Goal: Check status: Check status

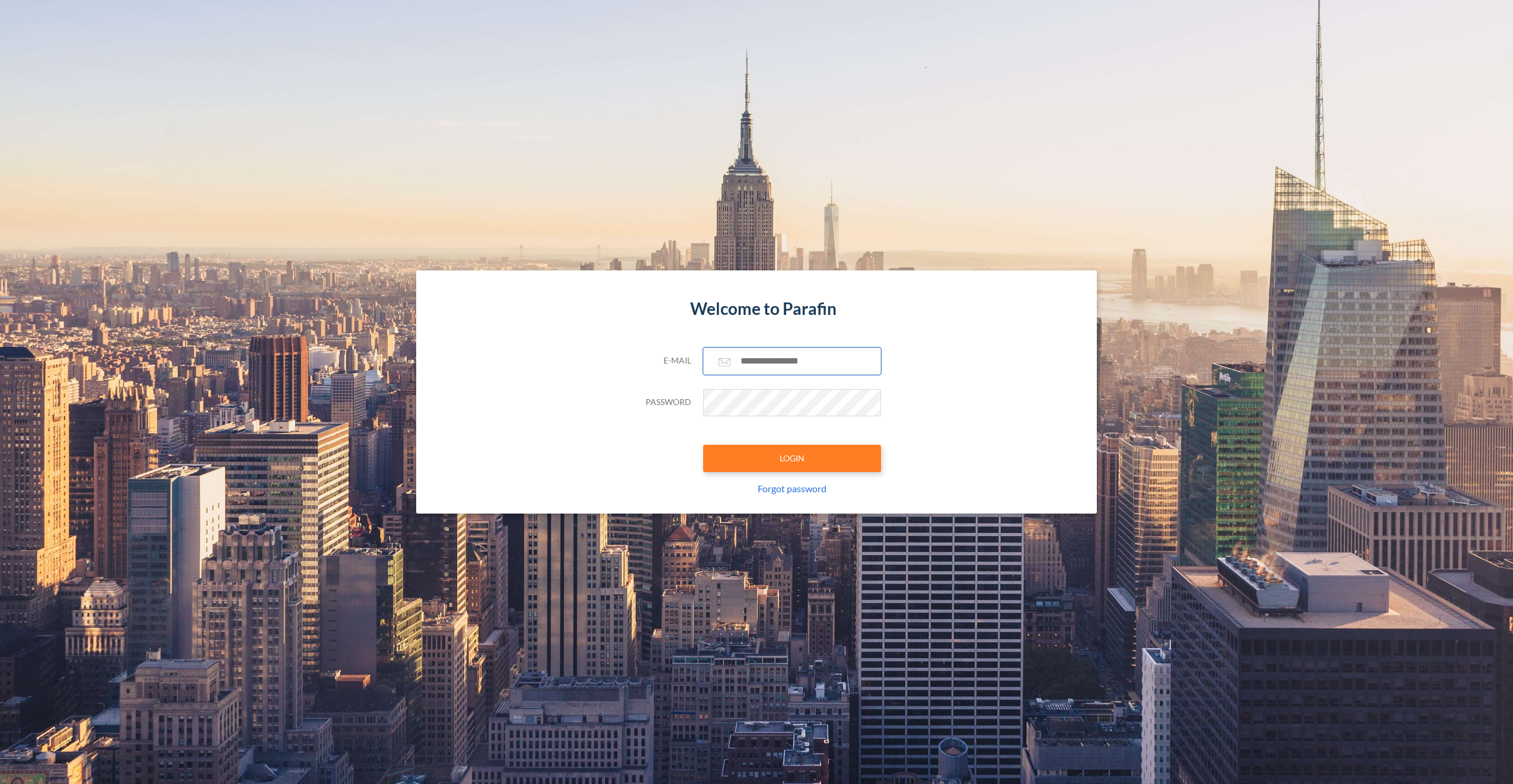
click at [722, 352] on input "text" at bounding box center [791, 361] width 178 height 27
type input "**********"
click at [703, 443] on button "LOGIN" at bounding box center [791, 458] width 178 height 27
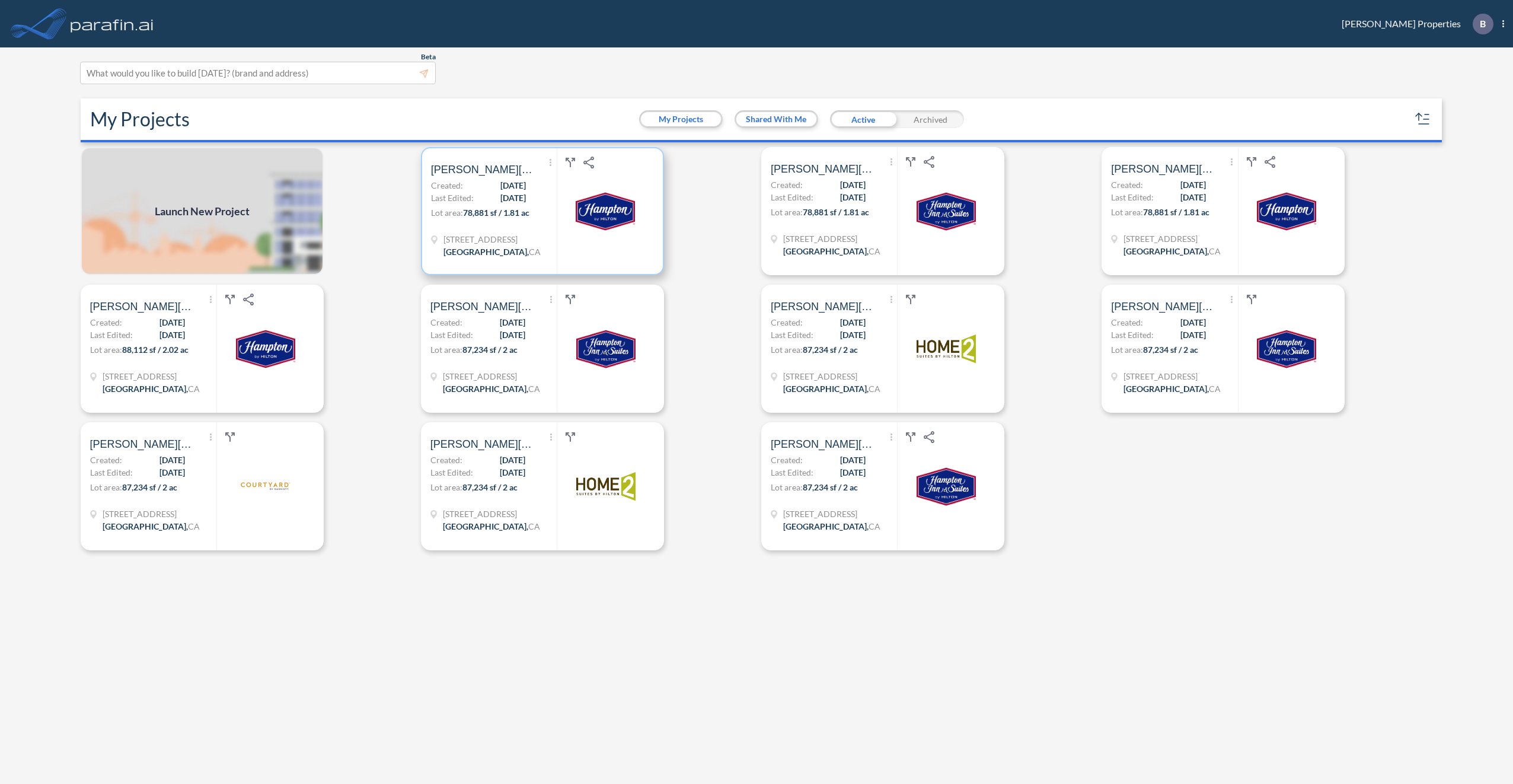
click at [604, 222] on img at bounding box center [606, 212] width 60 height 60
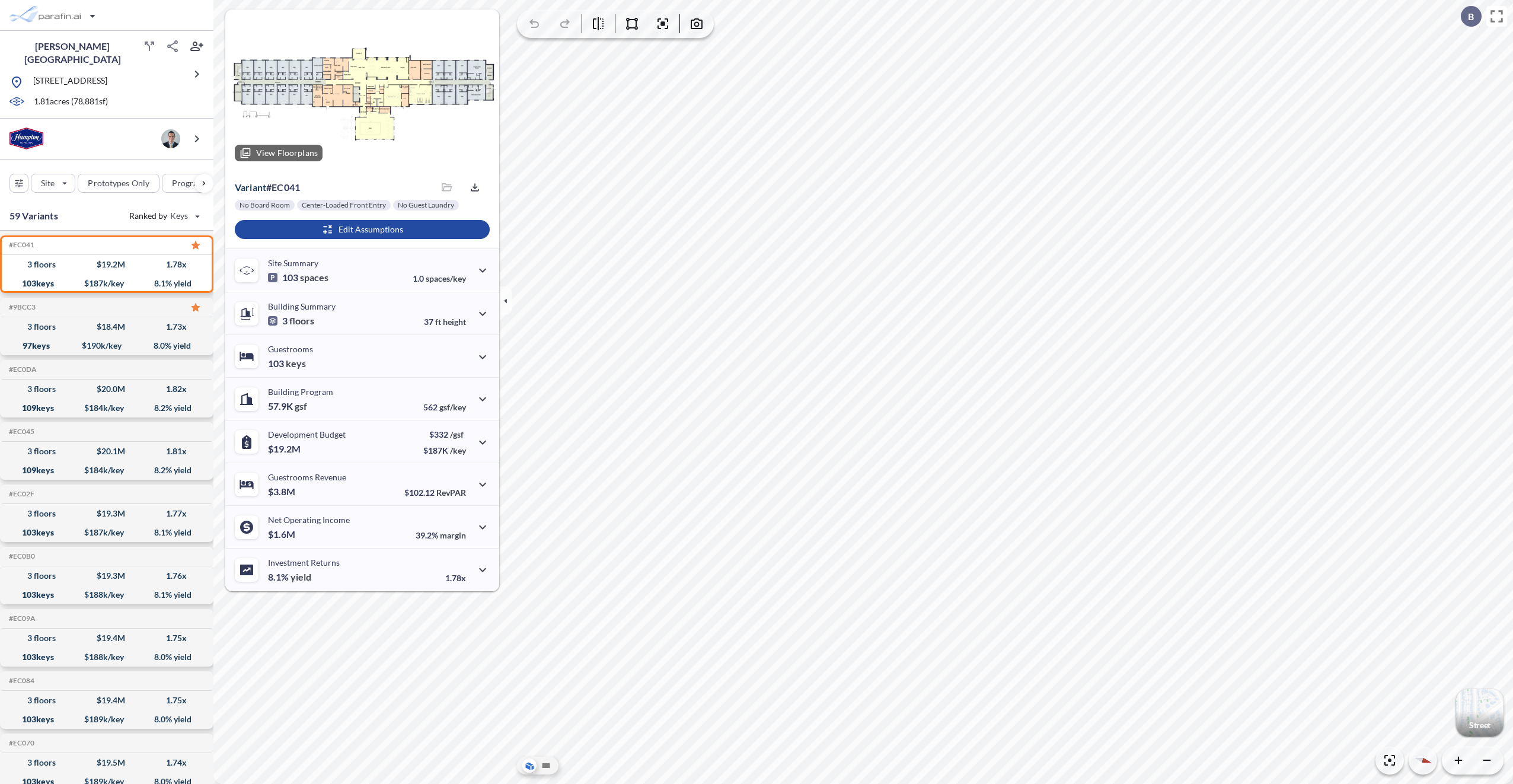
click at [369, 84] on div at bounding box center [363, 89] width 274 height 161
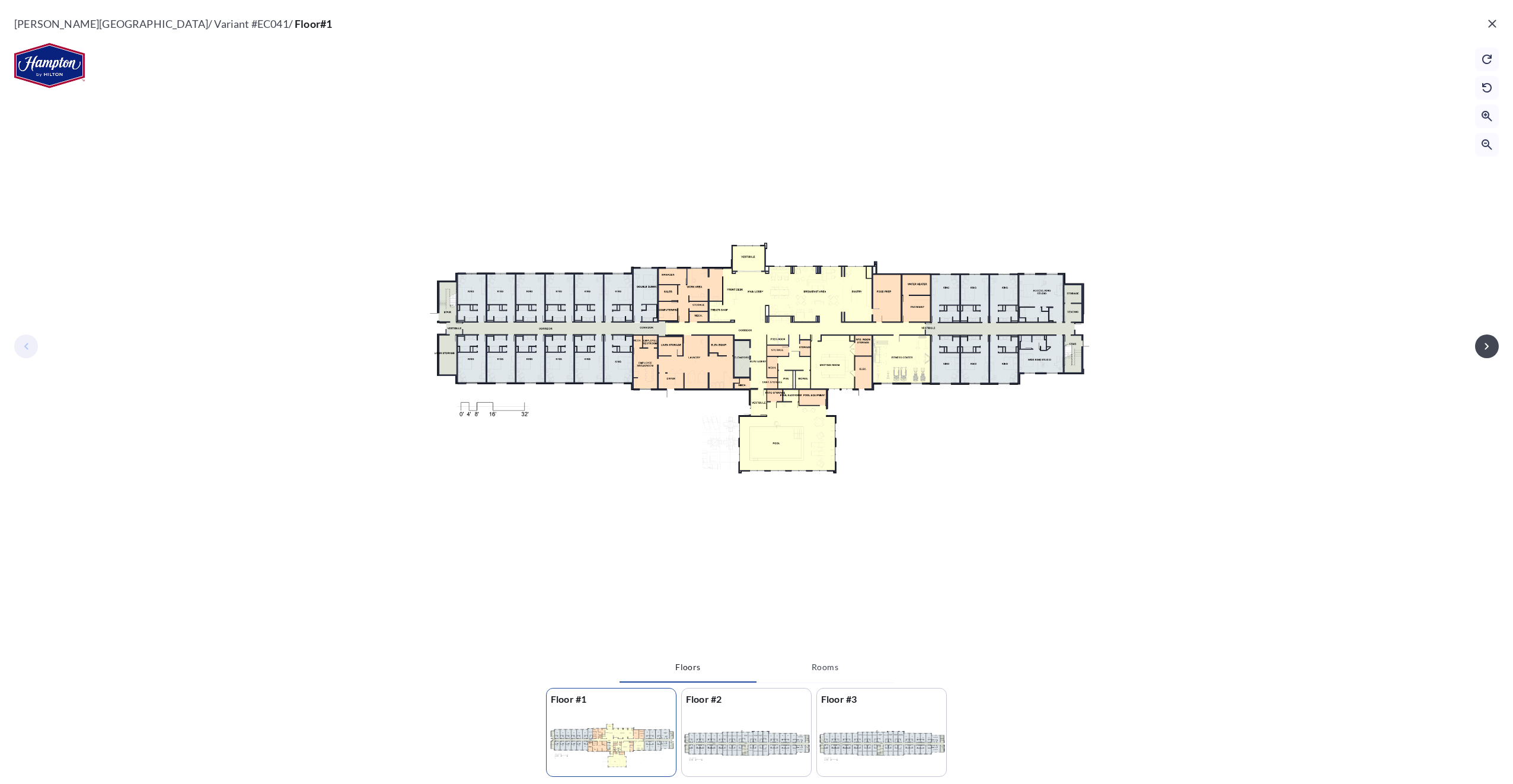
click at [731, 443] on div at bounding box center [746, 743] width 130 height 68
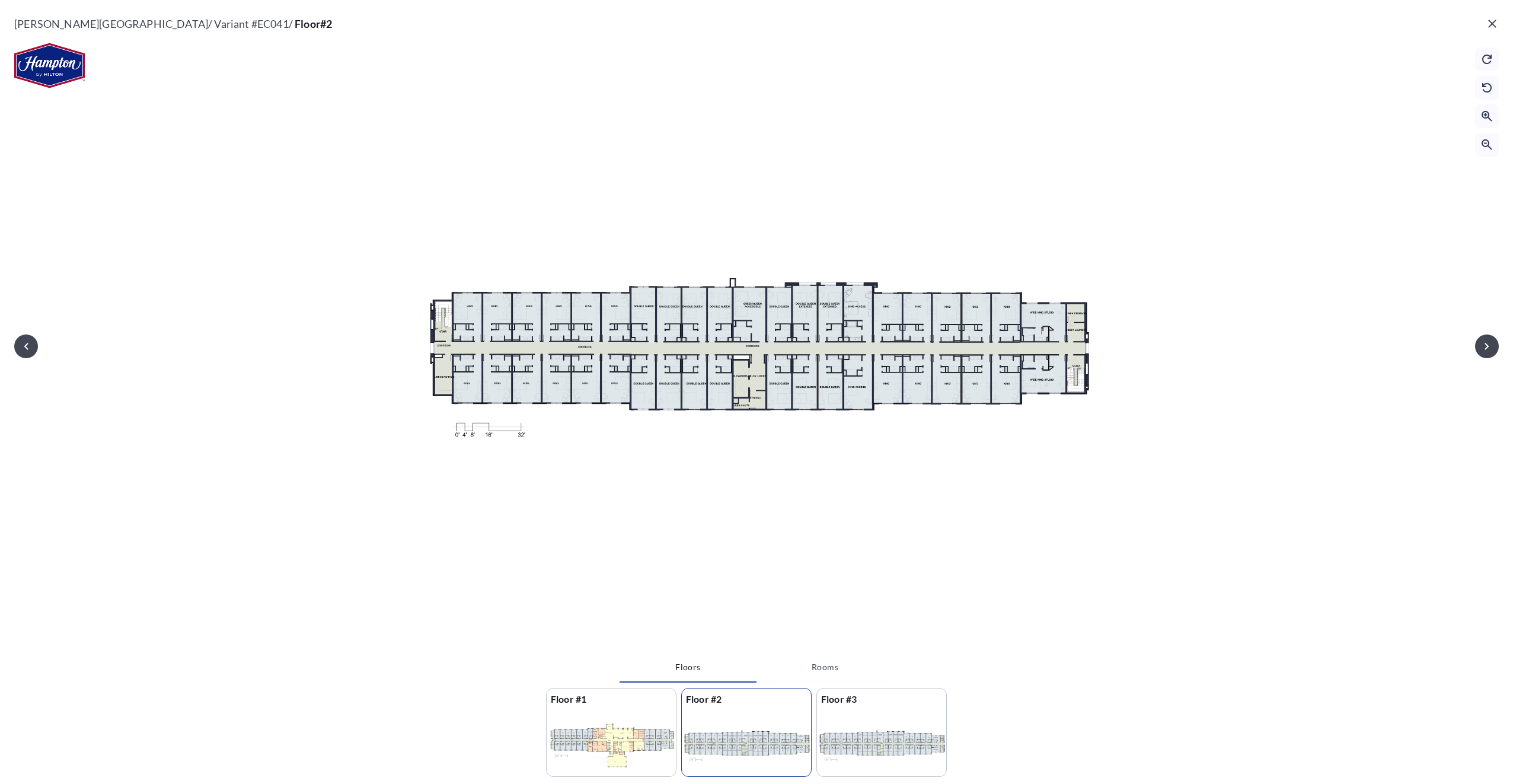
click at [606, 443] on div at bounding box center [611, 743] width 130 height 68
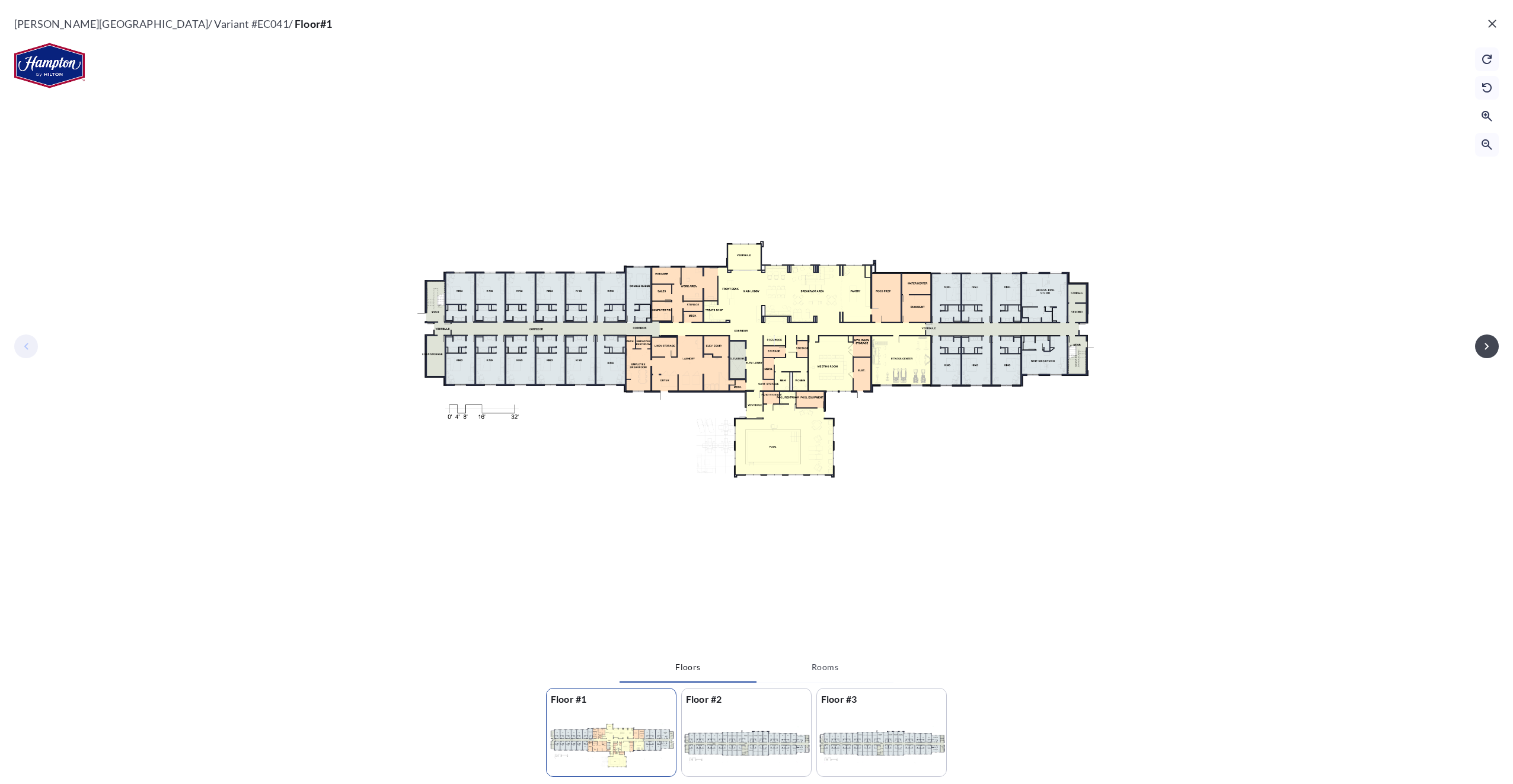
click at [749, 113] on icon "button" at bounding box center [1487, 116] width 14 height 14
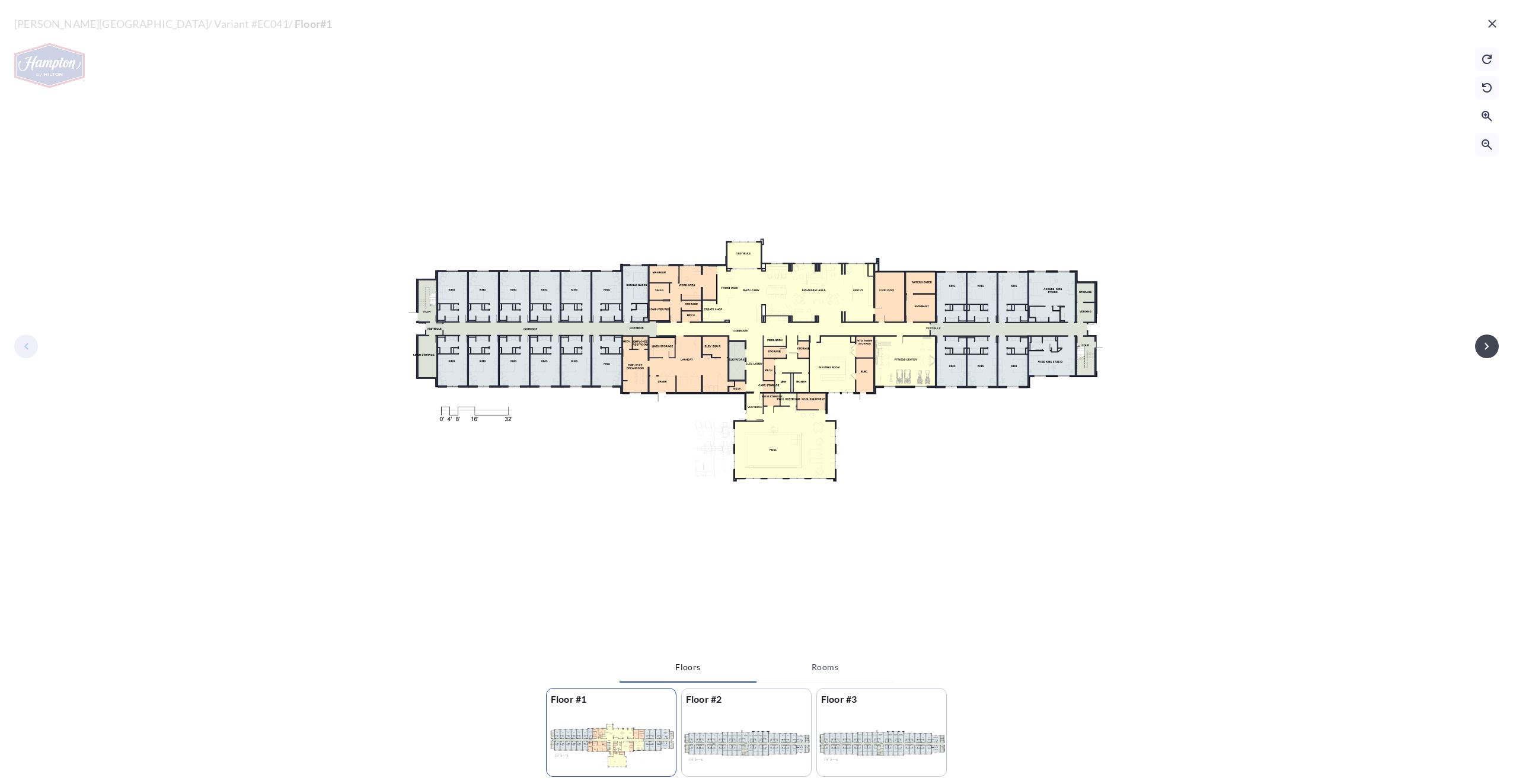
click at [749, 113] on icon "button" at bounding box center [1487, 116] width 14 height 14
click at [749, 114] on icon "button" at bounding box center [1487, 116] width 10 height 10
click at [749, 114] on icon "button" at bounding box center [1487, 116] width 14 height 14
click at [749, 113] on icon "button" at bounding box center [1487, 116] width 14 height 14
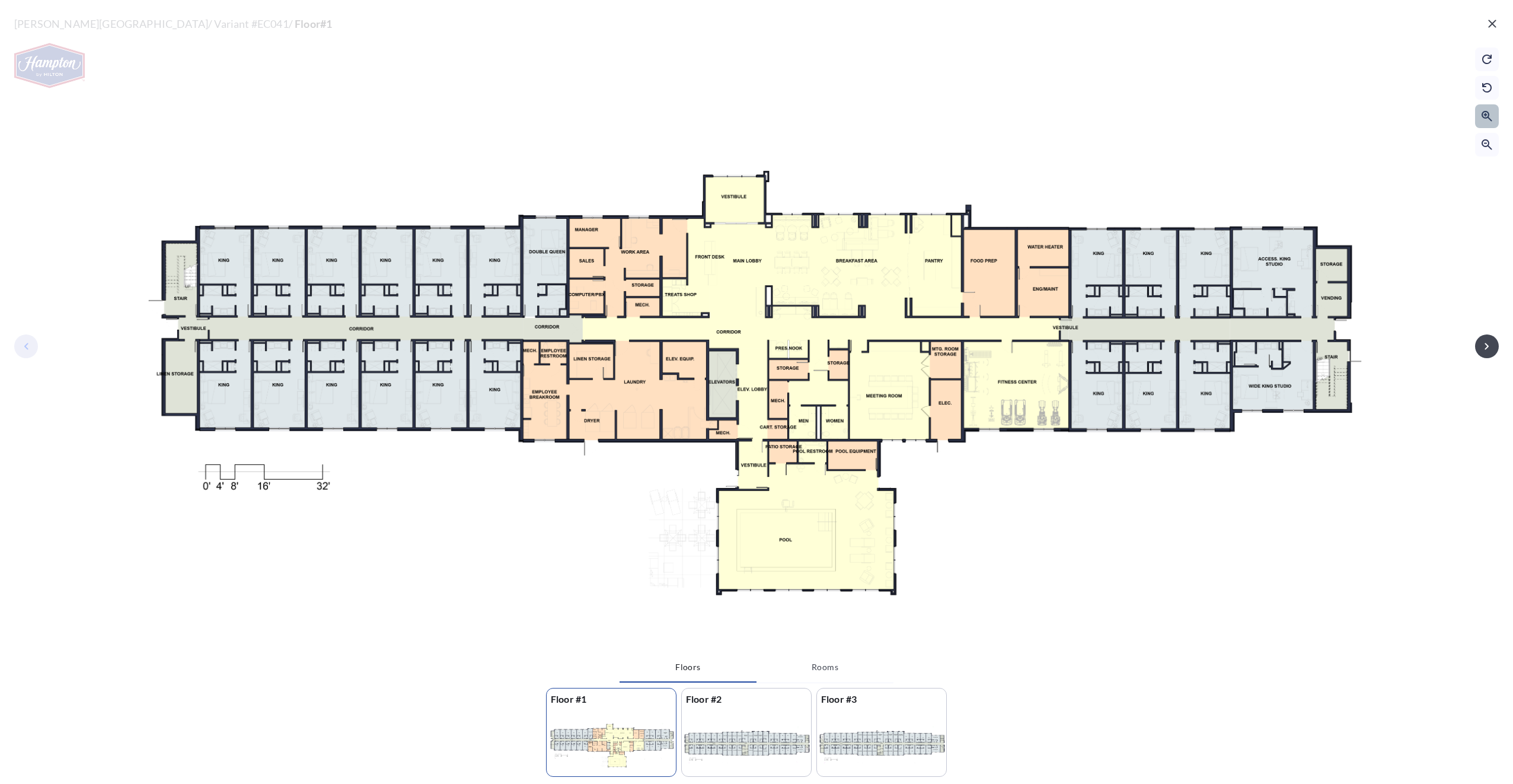
click at [749, 115] on icon "button" at bounding box center [1487, 116] width 10 height 10
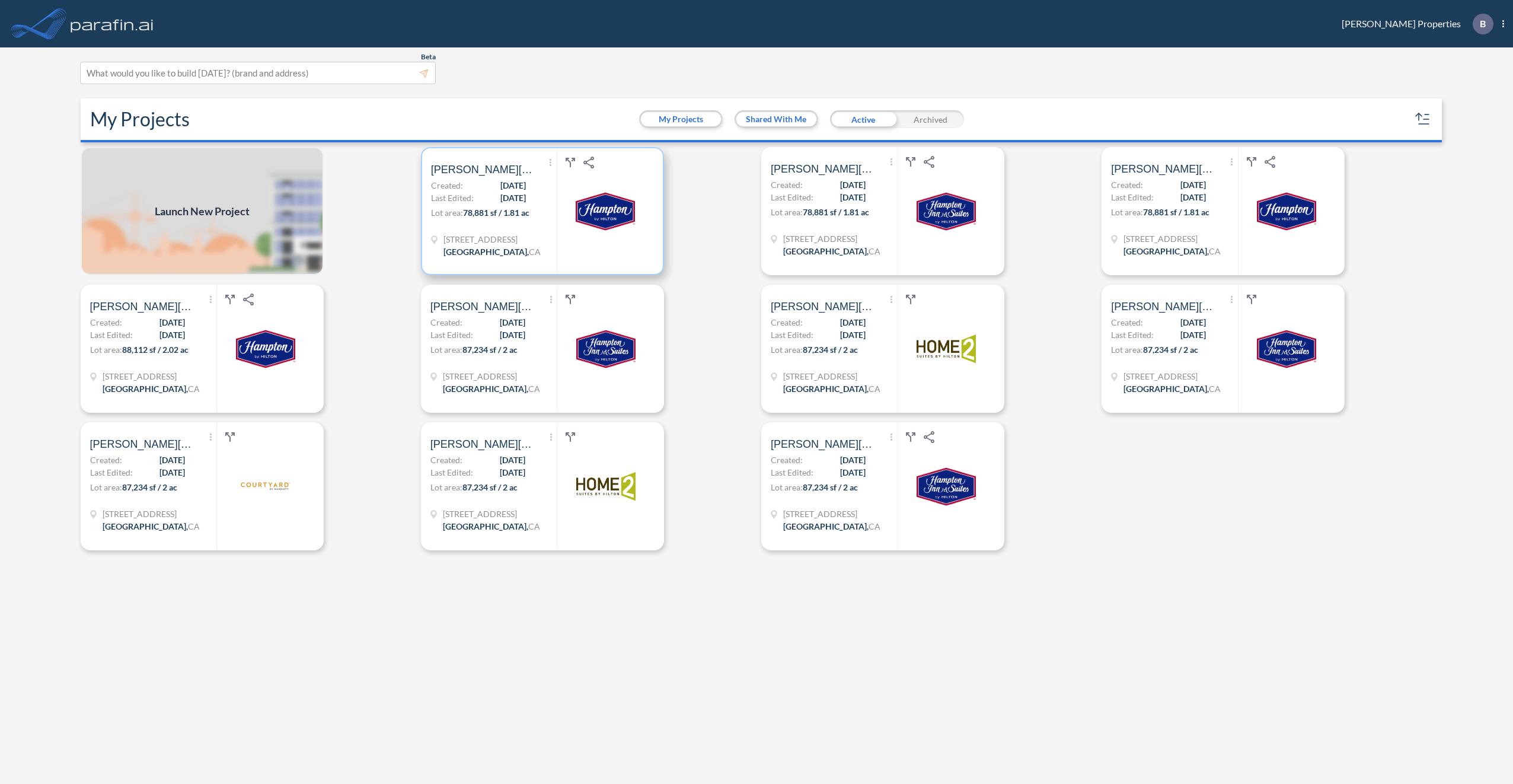
click at [570, 216] on div at bounding box center [605, 211] width 97 height 126
click at [554, 210] on p "Lot area: 78,881 sf / 1.81 ac" at bounding box center [493, 214] width 126 height 17
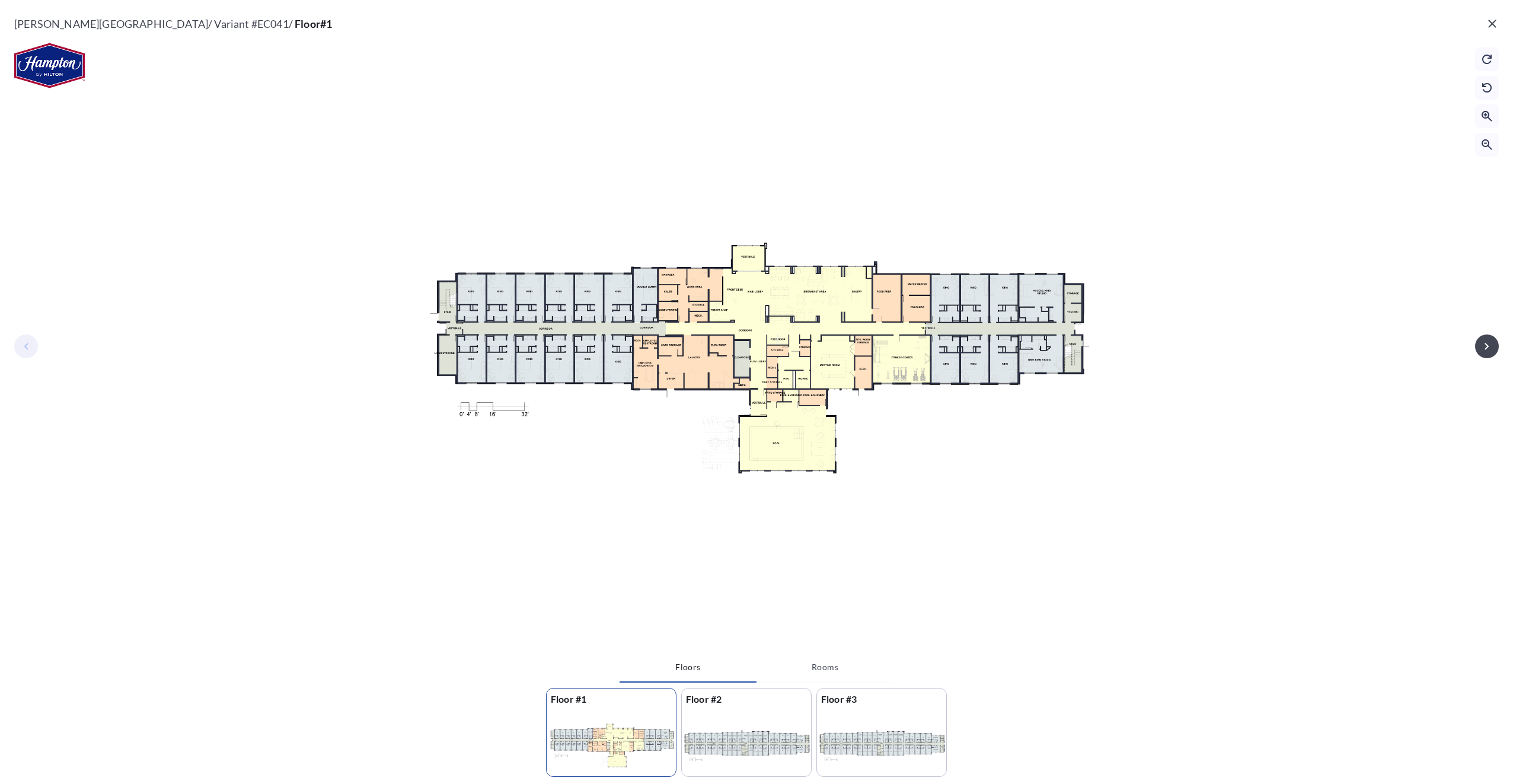
click at [25, 351] on div at bounding box center [756, 329] width 1513 height 647
click at [1493, 24] on icon "button" at bounding box center [1492, 23] width 7 height 7
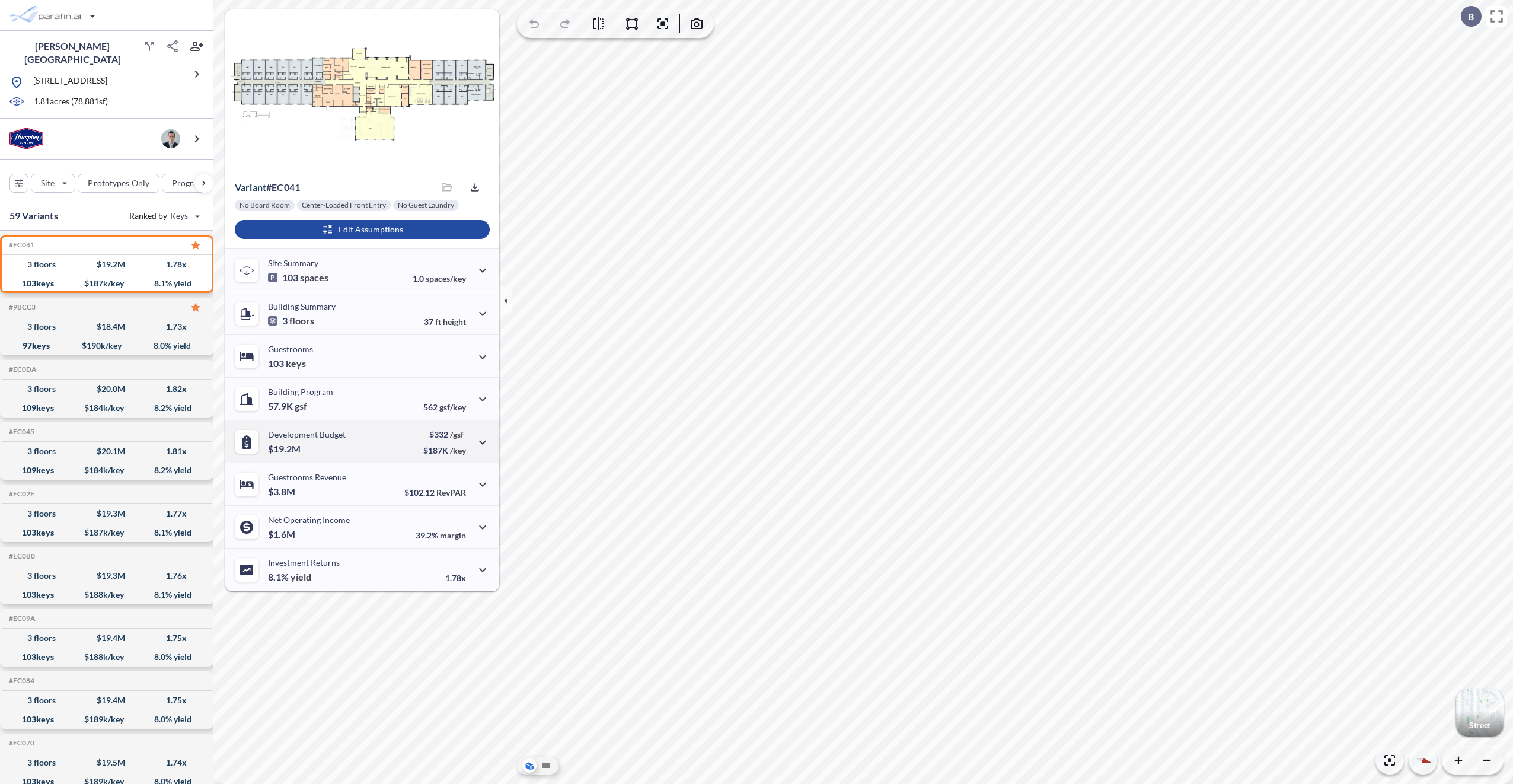
click at [357, 442] on div "Development Budget $19.2M $332 /gsf $187K /key" at bounding box center [363, 441] width 274 height 43
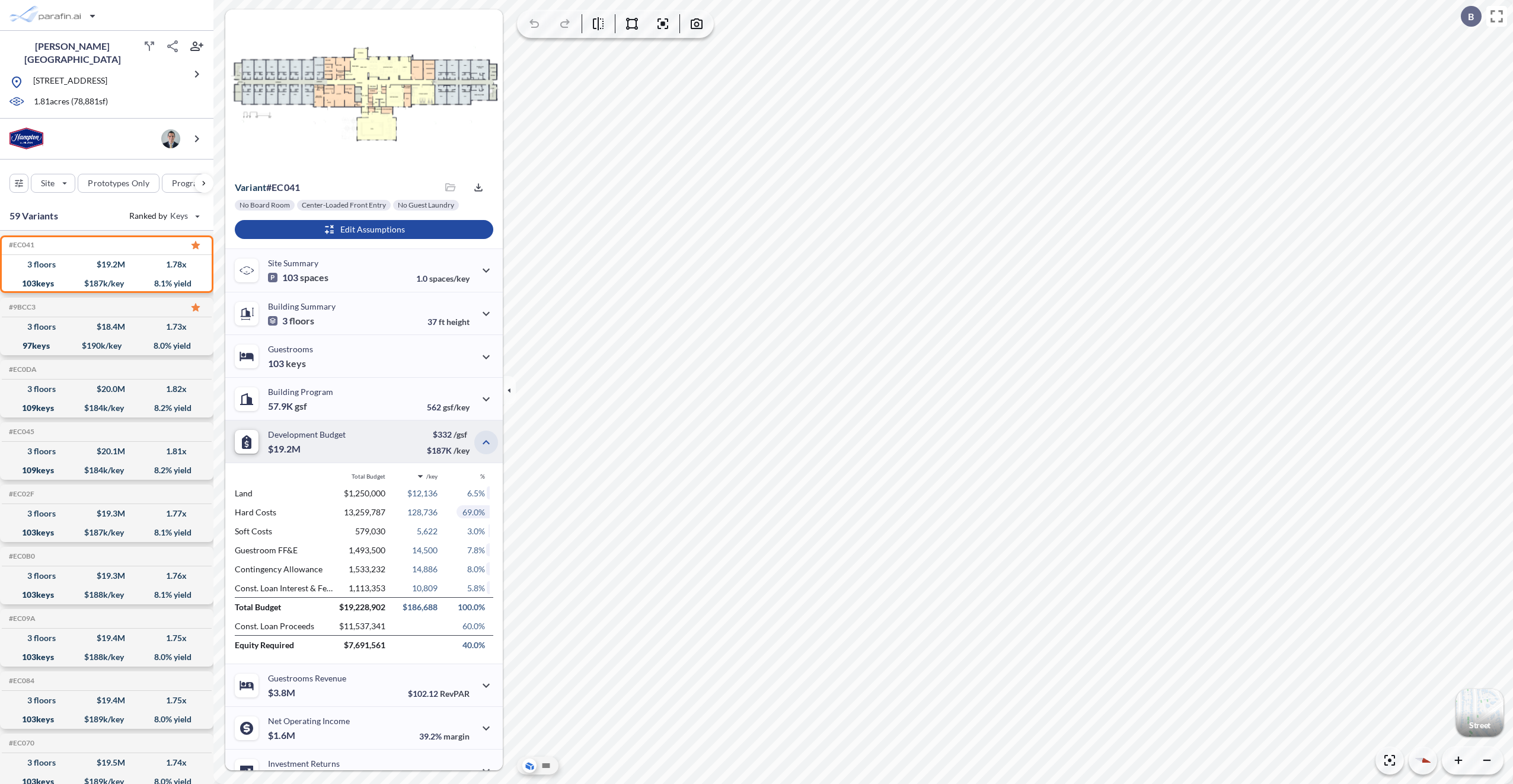
click at [484, 442] on icon "button" at bounding box center [487, 442] width 7 height 4
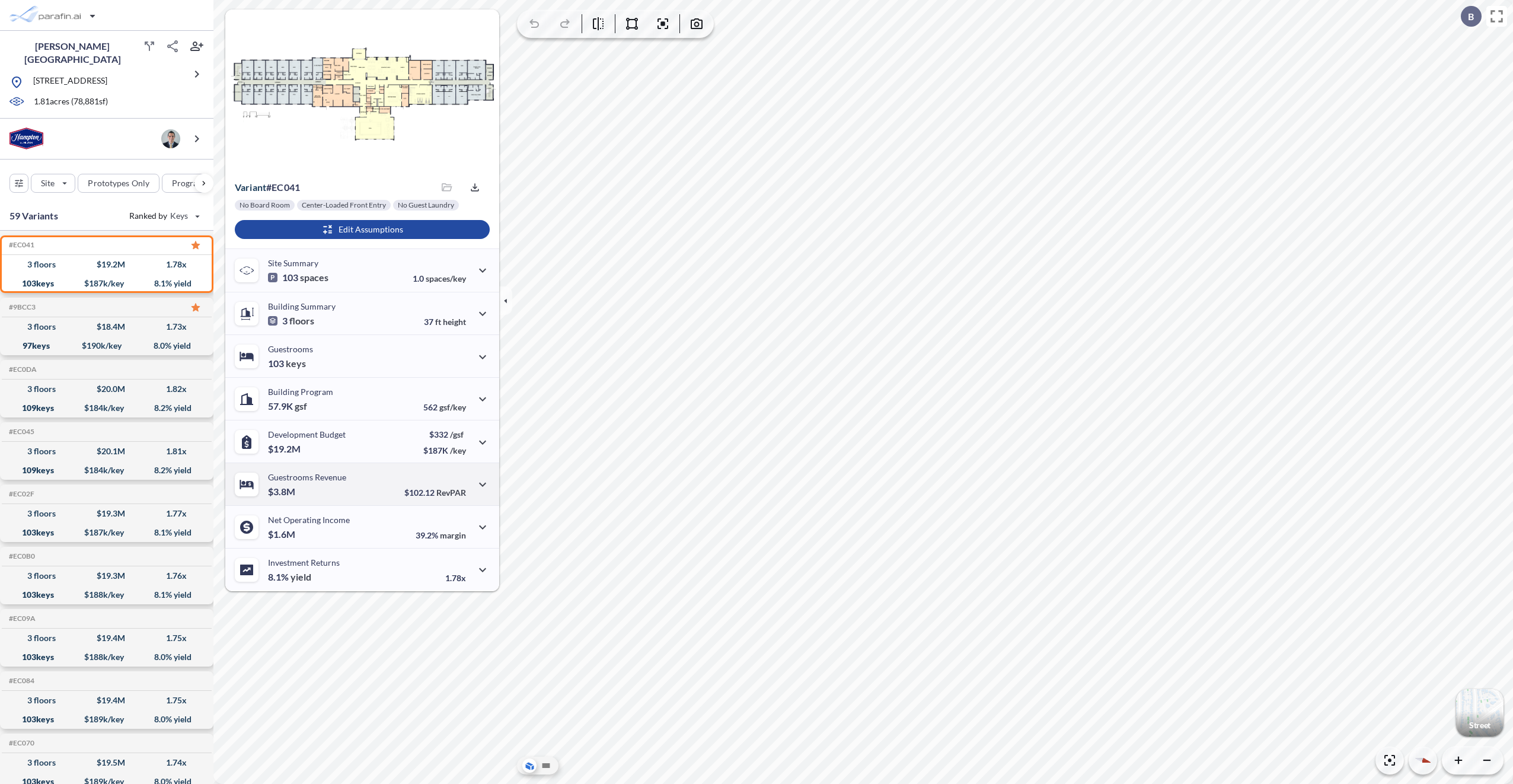
click at [347, 487] on div "Guestrooms Revenue $3.8M $102.12 RevPAR" at bounding box center [363, 484] width 274 height 43
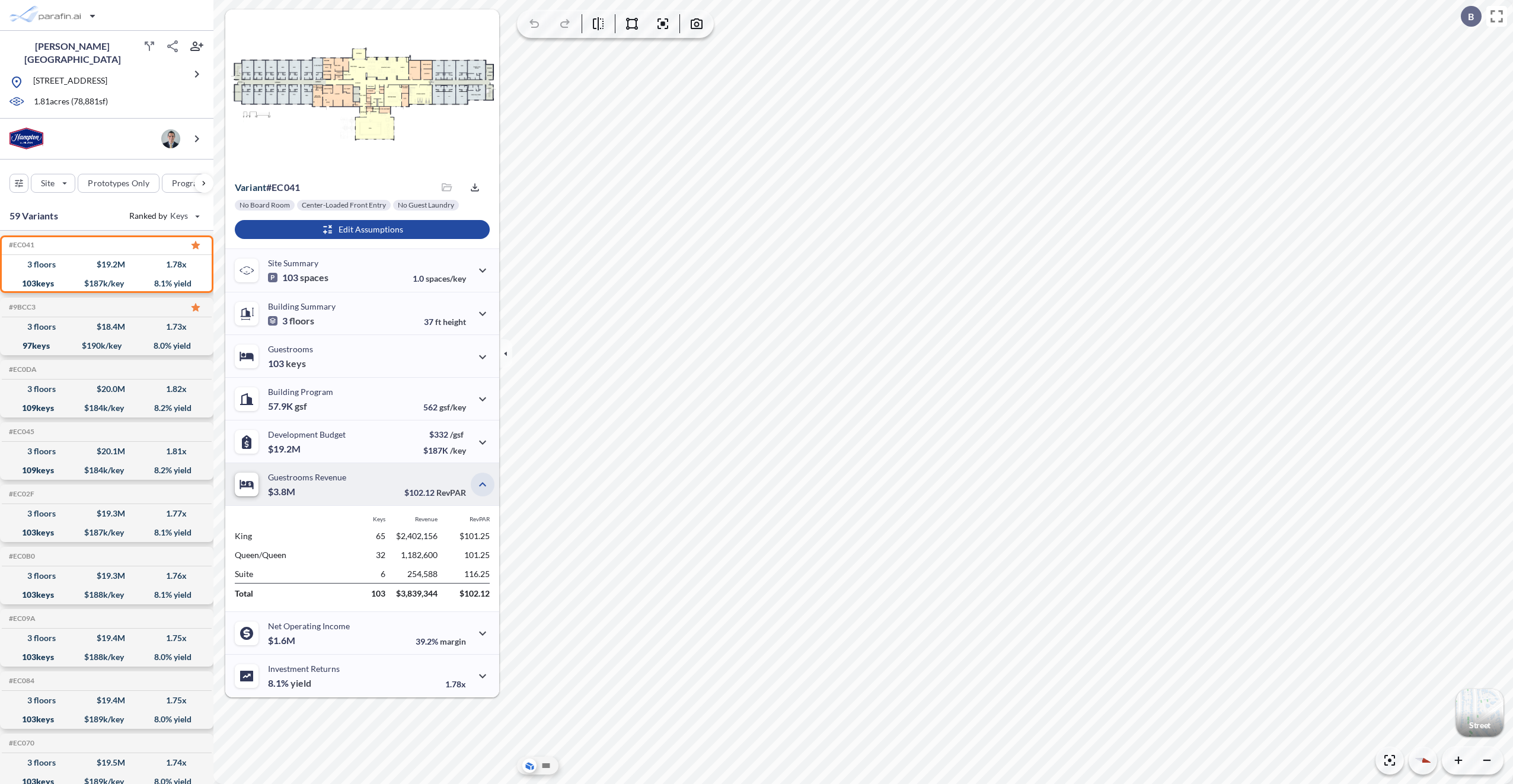
click at [484, 486] on icon "button" at bounding box center [482, 484] width 14 height 14
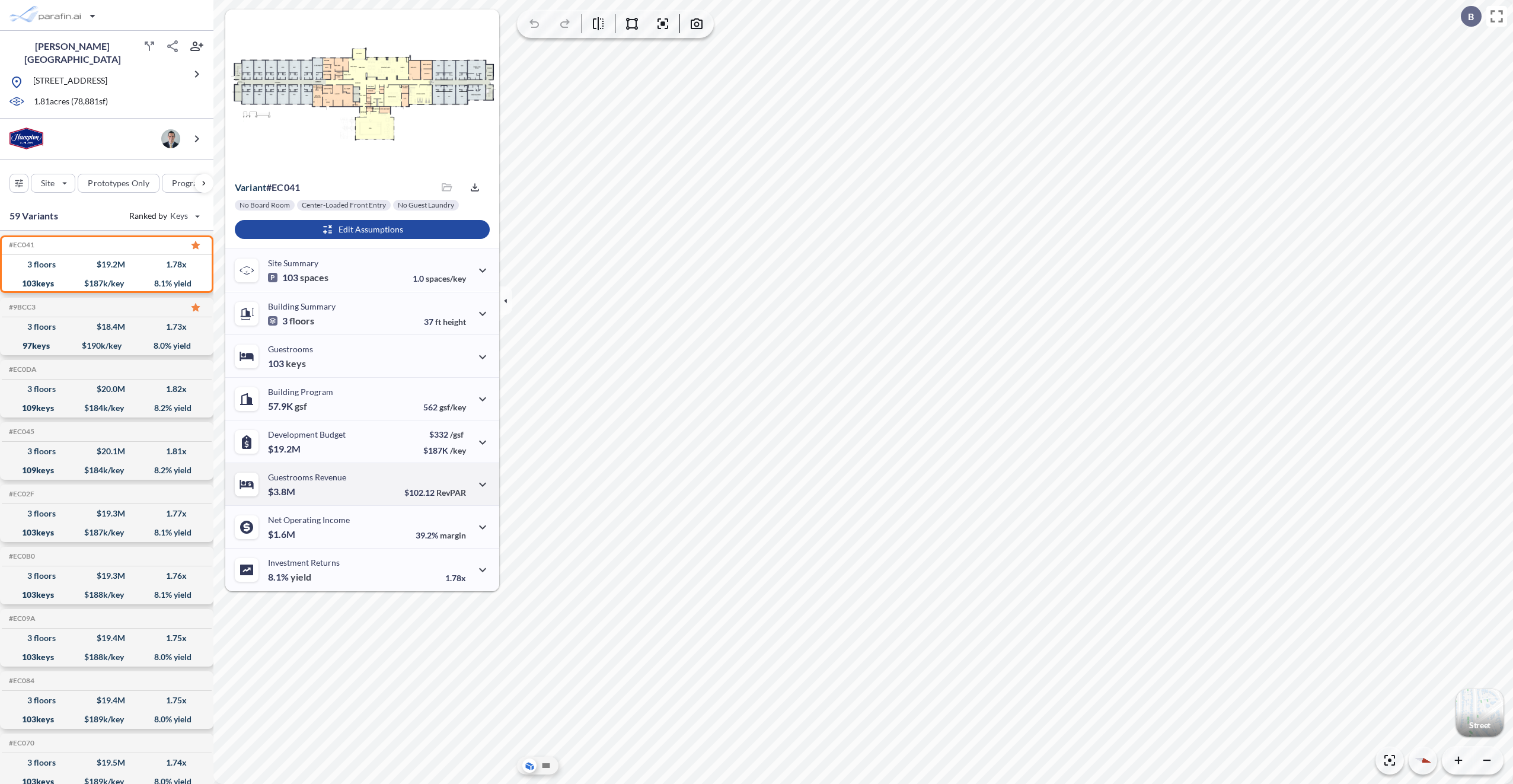
click at [351, 488] on div "Guestrooms Revenue $3.8M $102.12 RevPAR" at bounding box center [363, 484] width 274 height 43
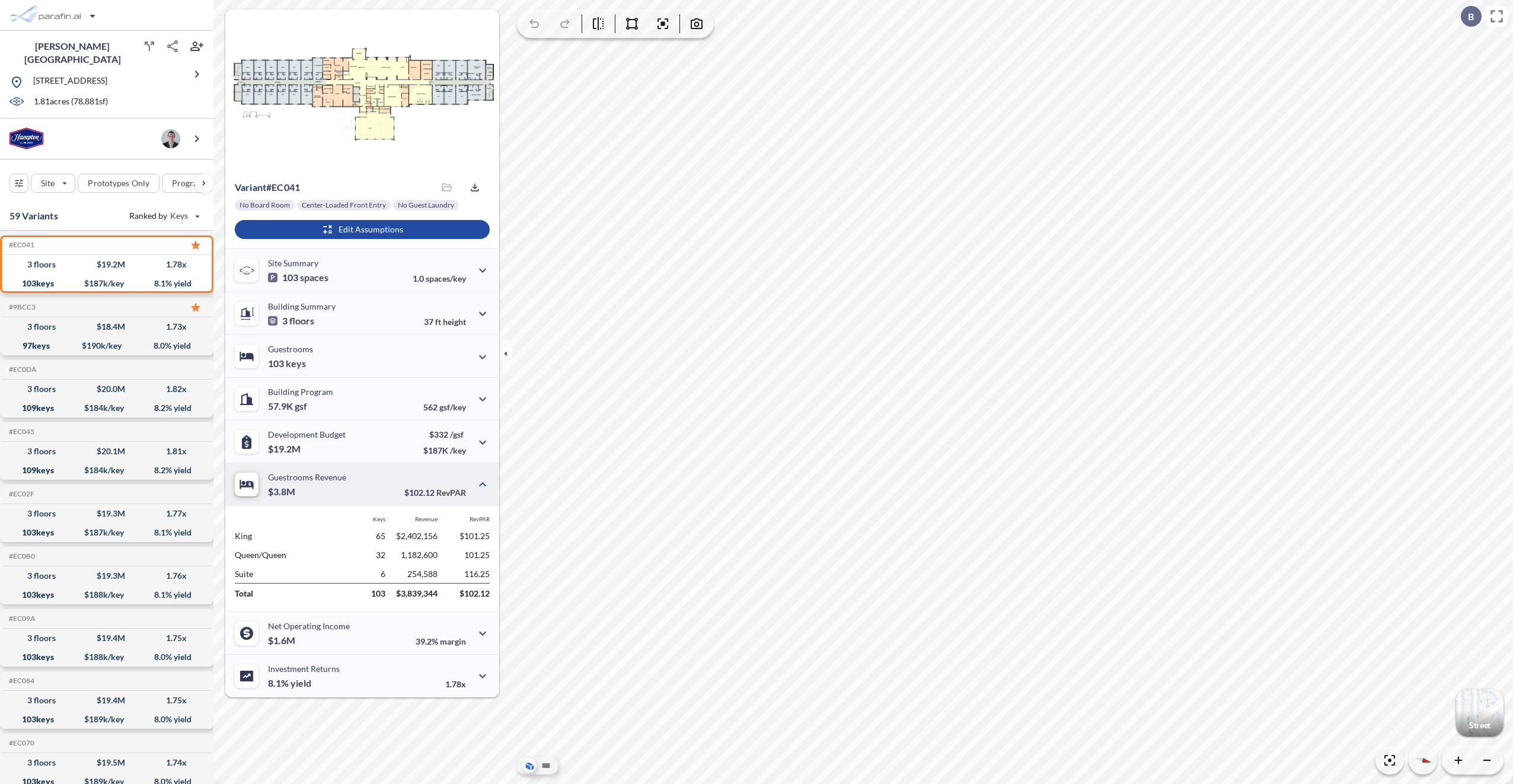
click at [483, 484] on icon "button" at bounding box center [482, 484] width 14 height 14
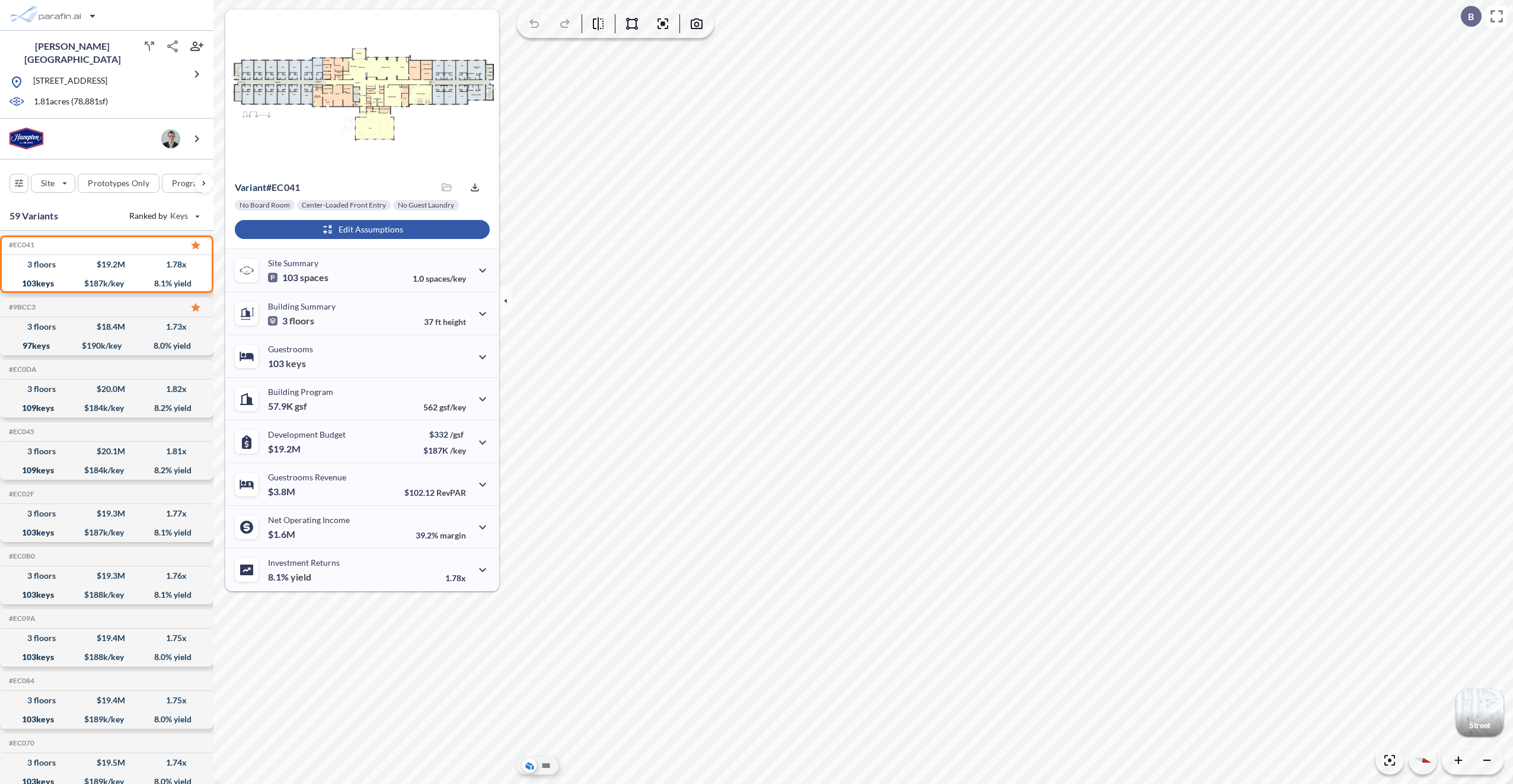
click at [376, 231] on div "button" at bounding box center [363, 229] width 255 height 19
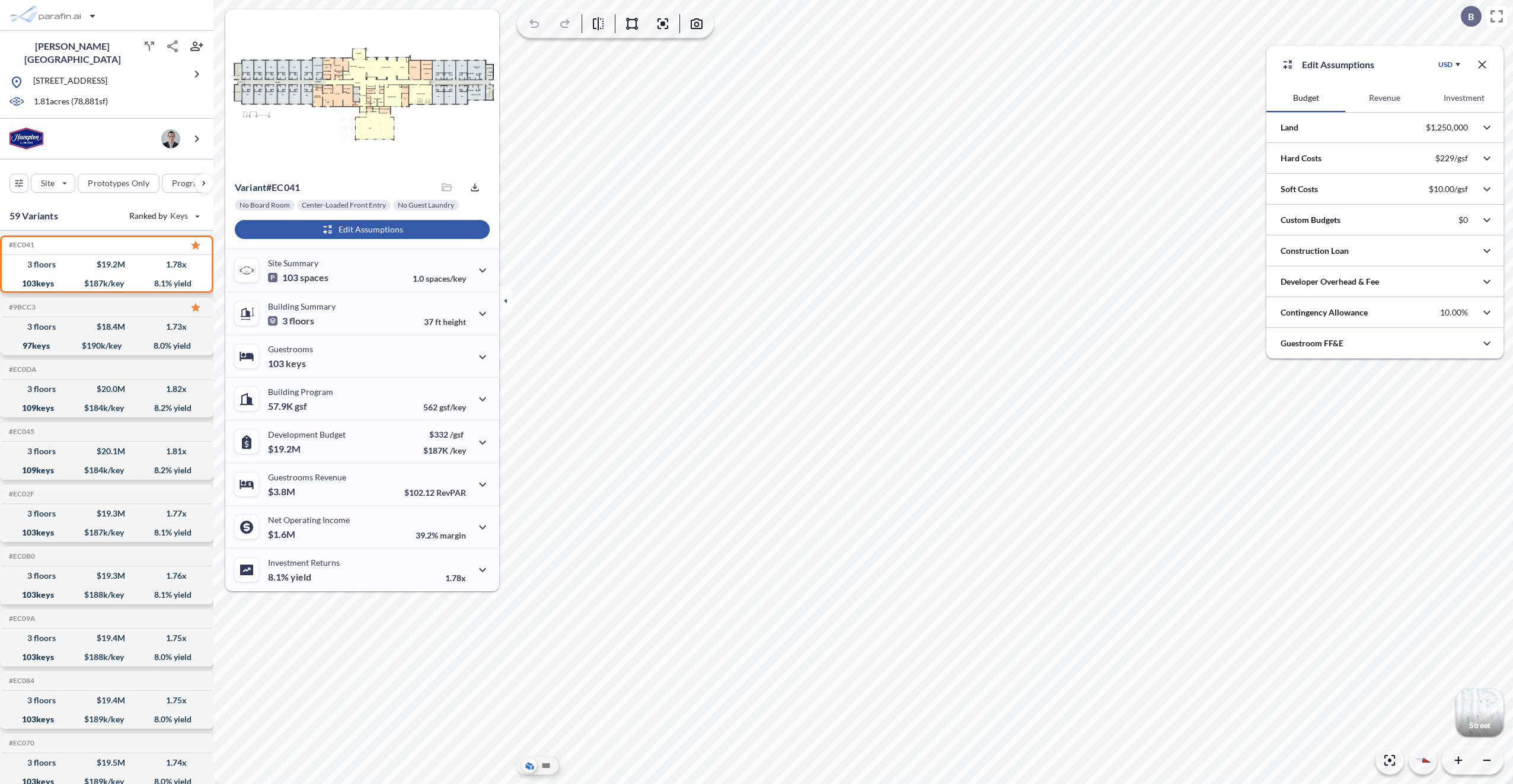
click at [1383, 100] on button "Revenue" at bounding box center [1384, 98] width 79 height 29
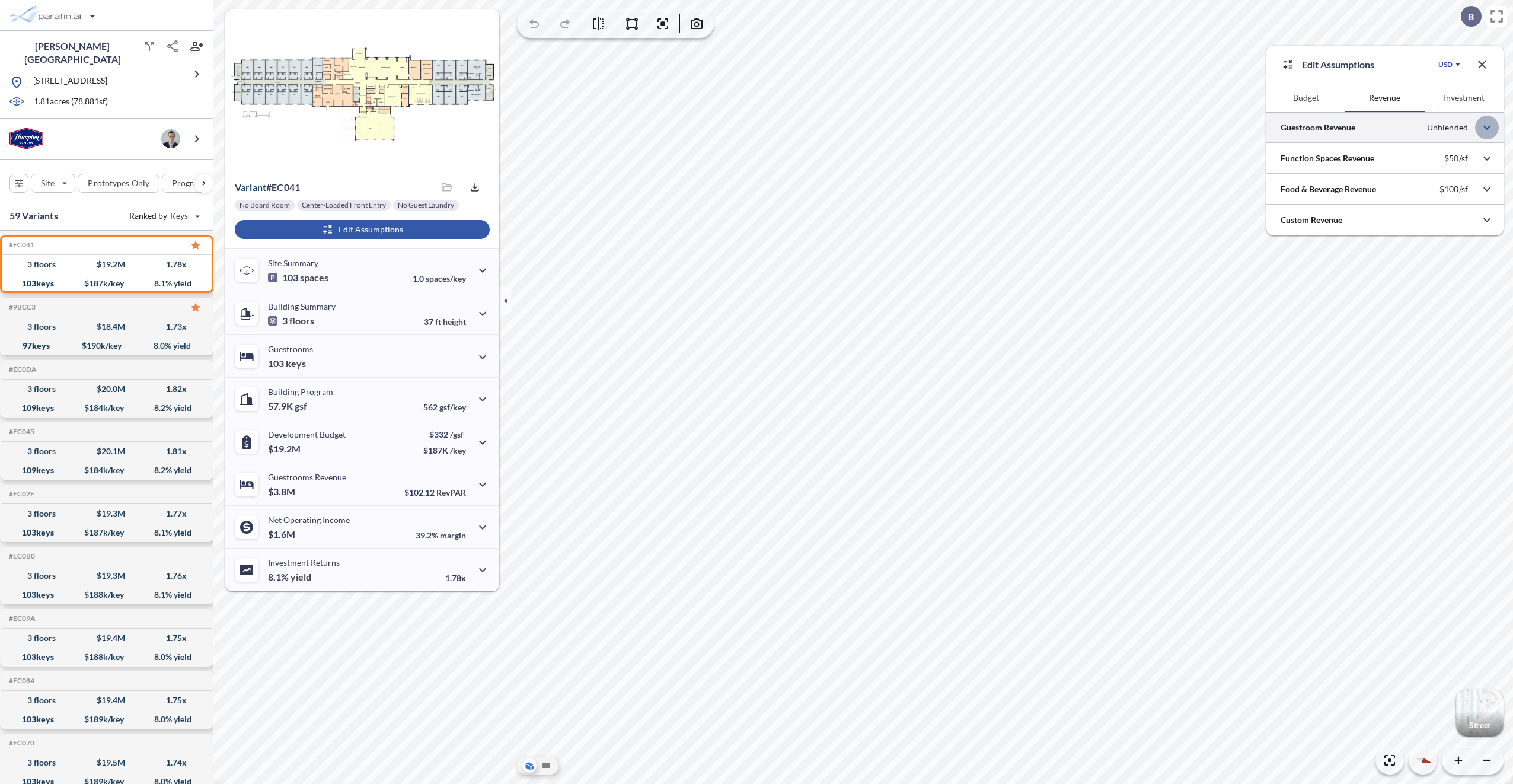
click at [1482, 126] on icon "button" at bounding box center [1487, 127] width 14 height 14
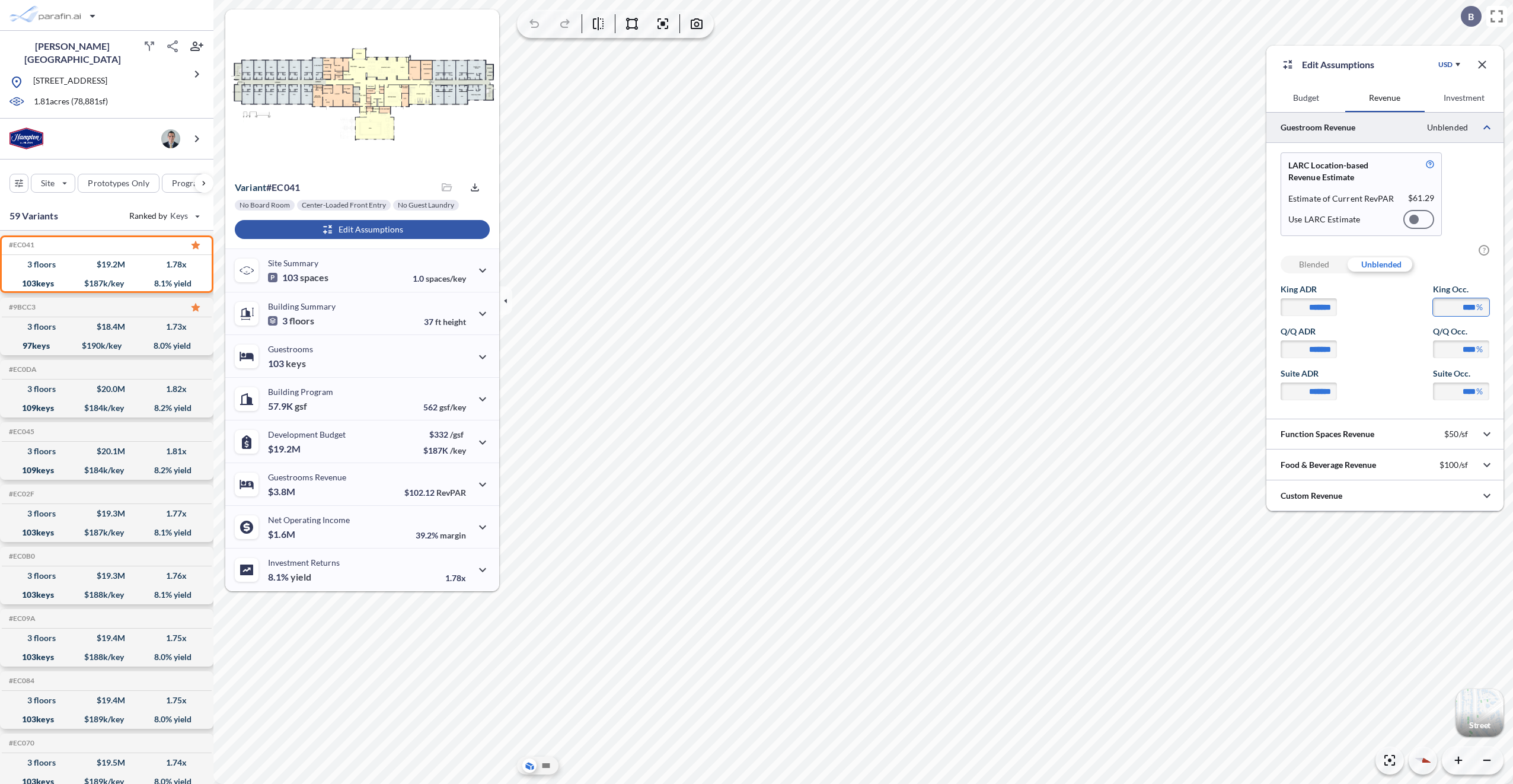
click at [1468, 306] on input "****" at bounding box center [1461, 307] width 56 height 18
click at [1465, 99] on button "Investment" at bounding box center [1464, 98] width 79 height 29
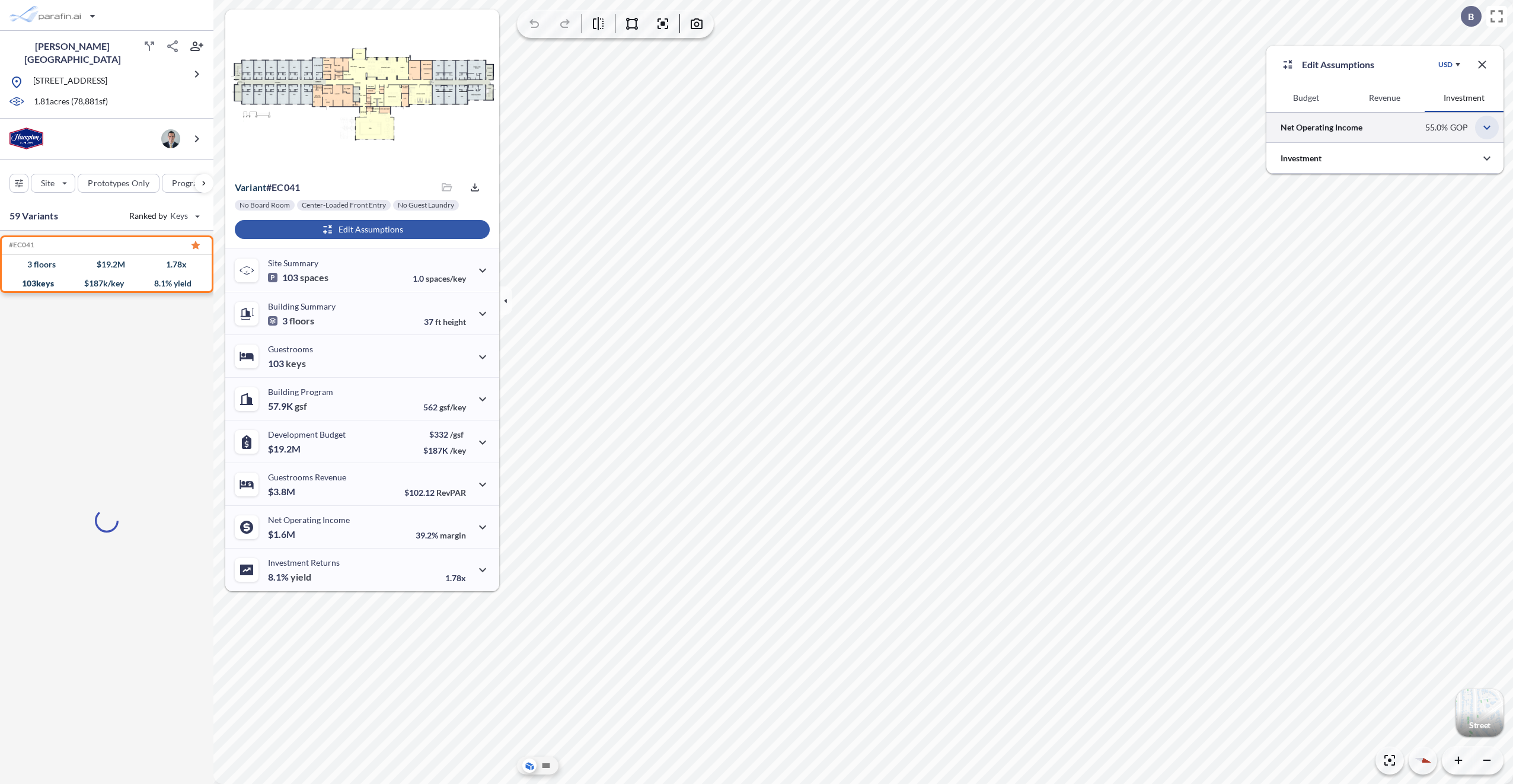
click at [1487, 129] on icon "button" at bounding box center [1487, 128] width 7 height 4
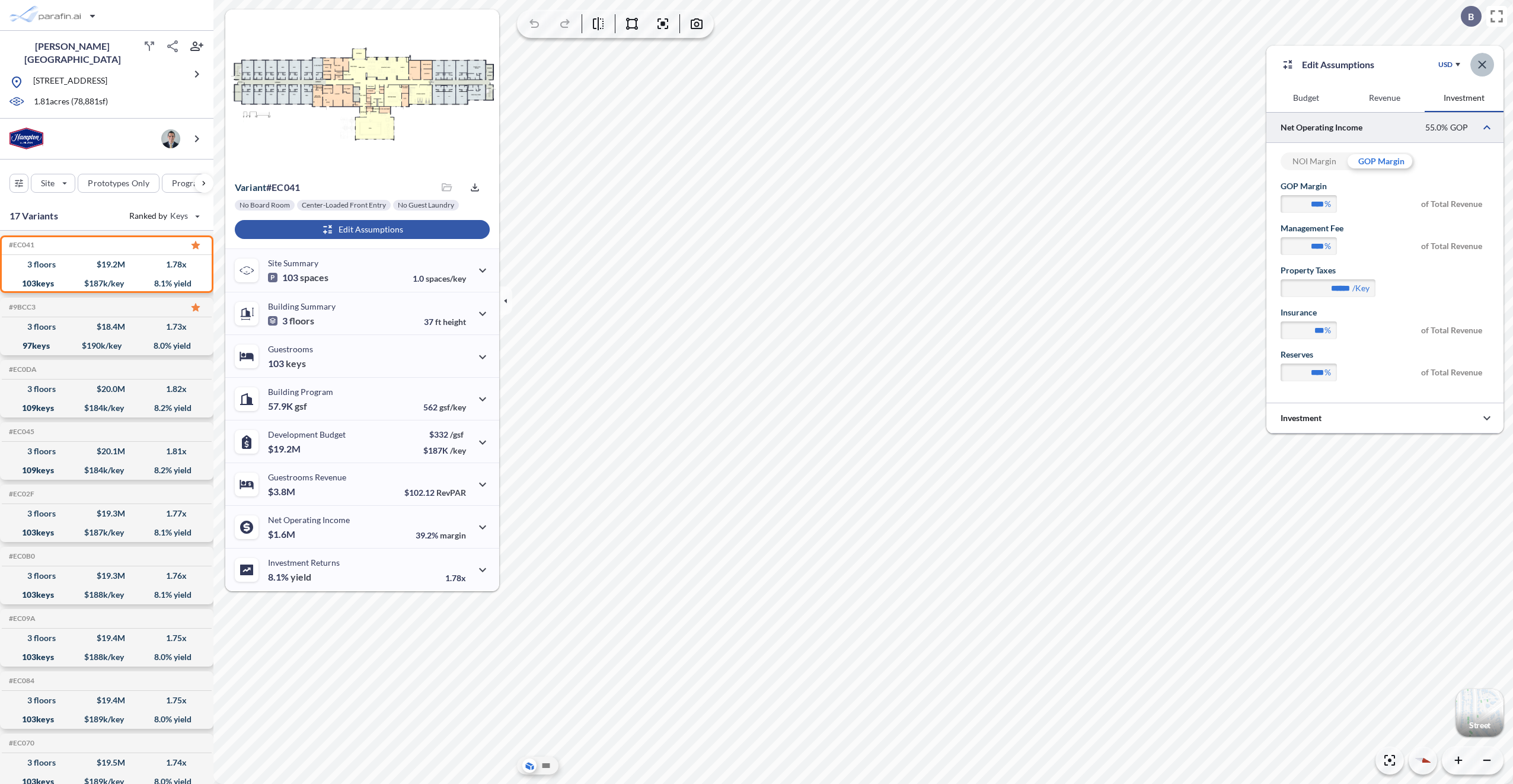
click at [1480, 68] on icon "button" at bounding box center [1482, 64] width 14 height 14
